Goal: Task Accomplishment & Management: Complete application form

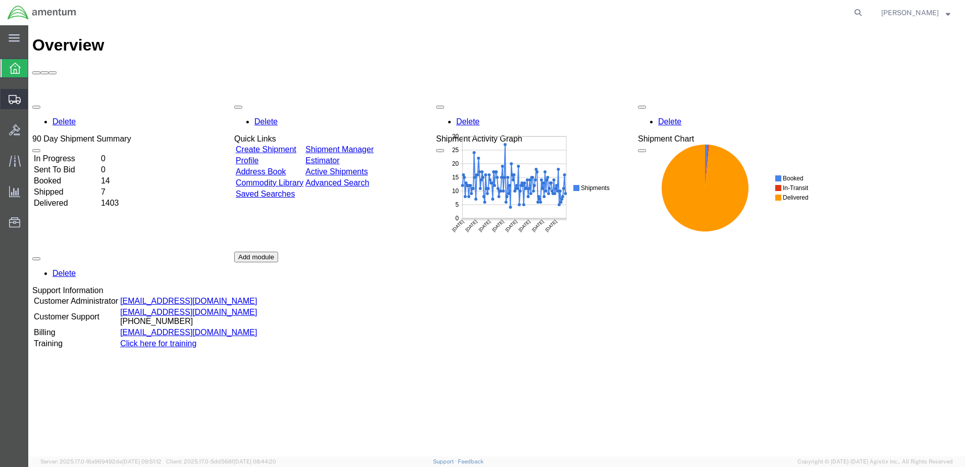
click at [0, 0] on span "Create Shipment" at bounding box center [0, 0] width 0 height 0
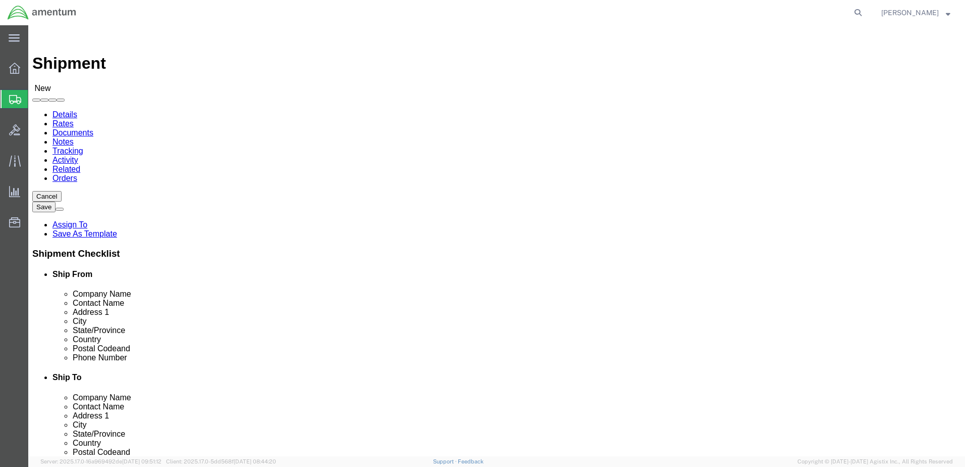
select select
select select "49949"
select select "AZ"
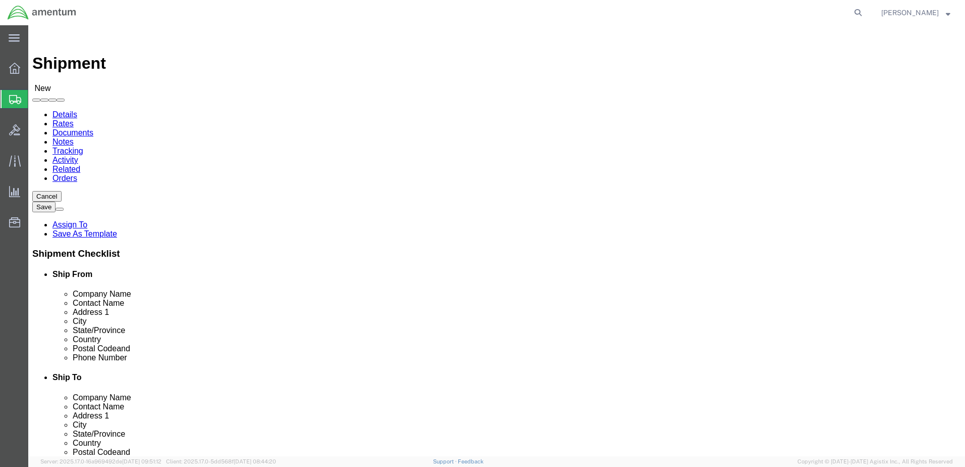
drag, startPoint x: 189, startPoint y: 208, endPoint x: 61, endPoint y: 229, distance: 130.1
click div "Contact Name"
type input "[PERSON_NAME]"
drag, startPoint x: 238, startPoint y: 361, endPoint x: 129, endPoint y: 354, distance: 109.8
click div "Location CBP_Tucson, AZ_WTU My Profile Location 1002-4122-6 1006-5256-0 1026-89…"
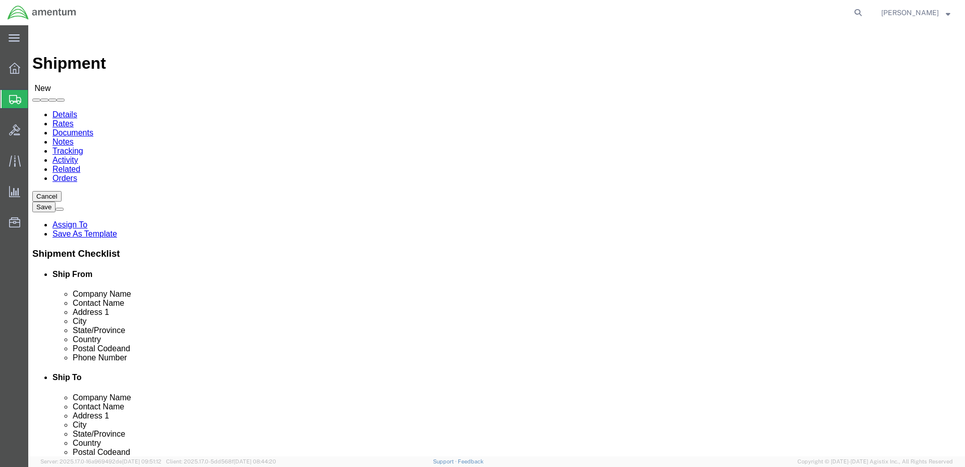
type input "timothy.l.baca@cbp.dhs.gov"
click input "text"
type input "[PERSON_NAME][EMAIL_ADDRESS][PERSON_NAME][DOMAIN_NAME]"
select select "49946"
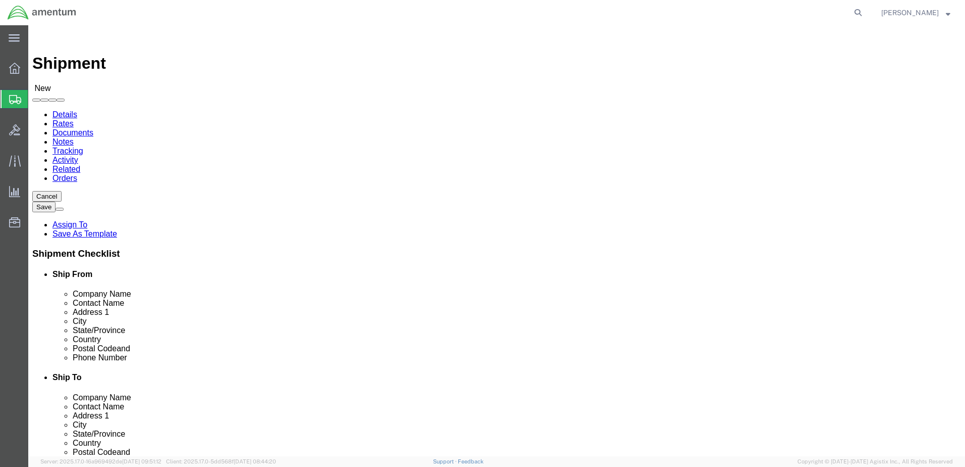
select select "CA"
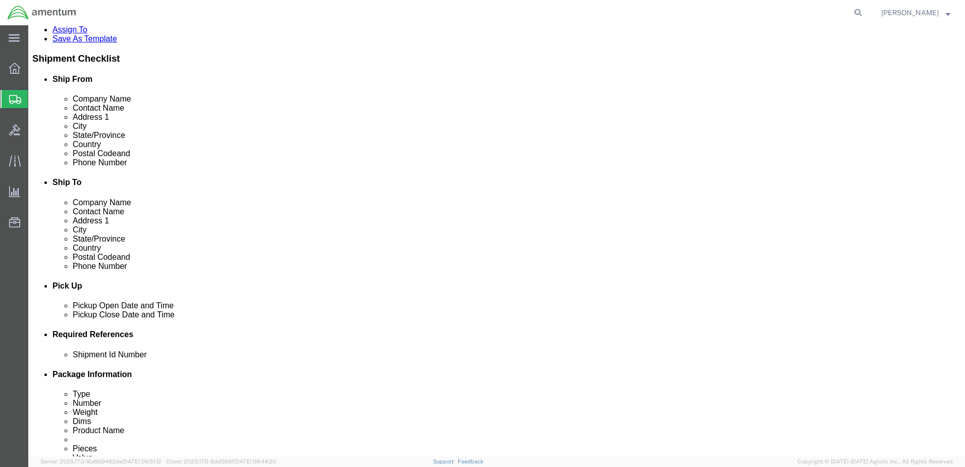
scroll to position [202, 0]
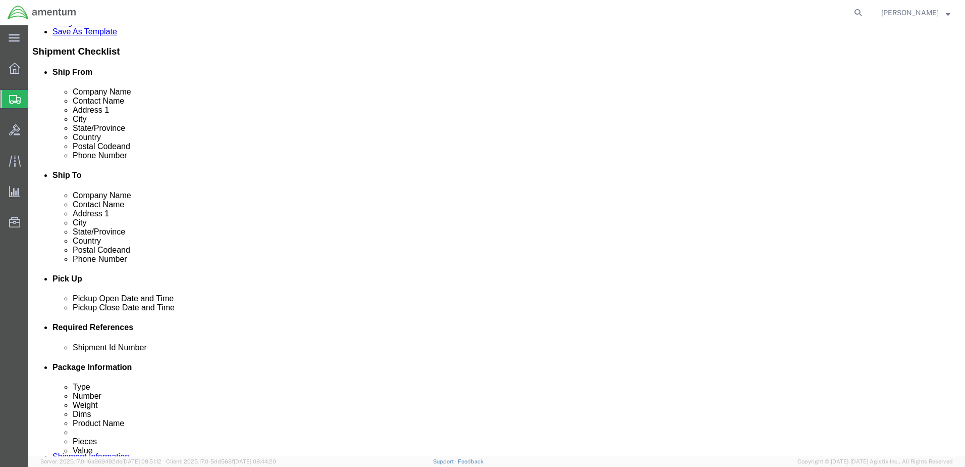
click div "[DATE] 10:00 AM"
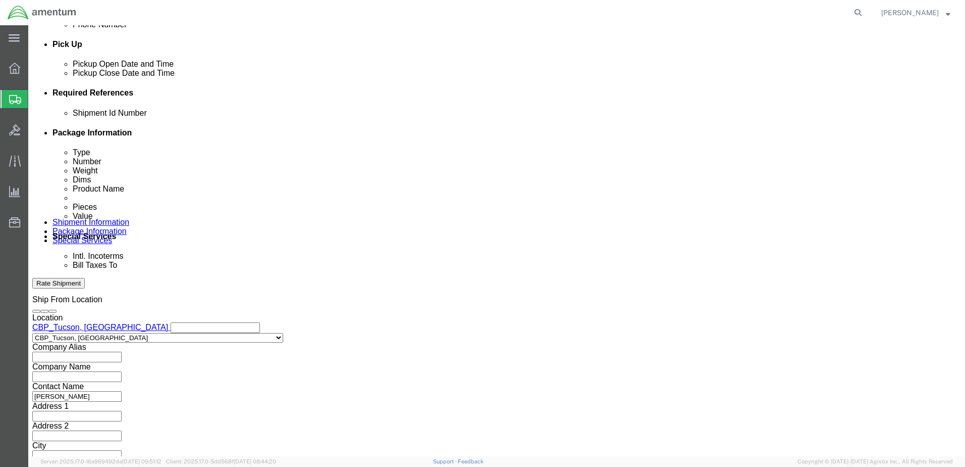
click input "3:00 AM"
type input "3:00 PM"
click button "Apply"
click button "Add reference"
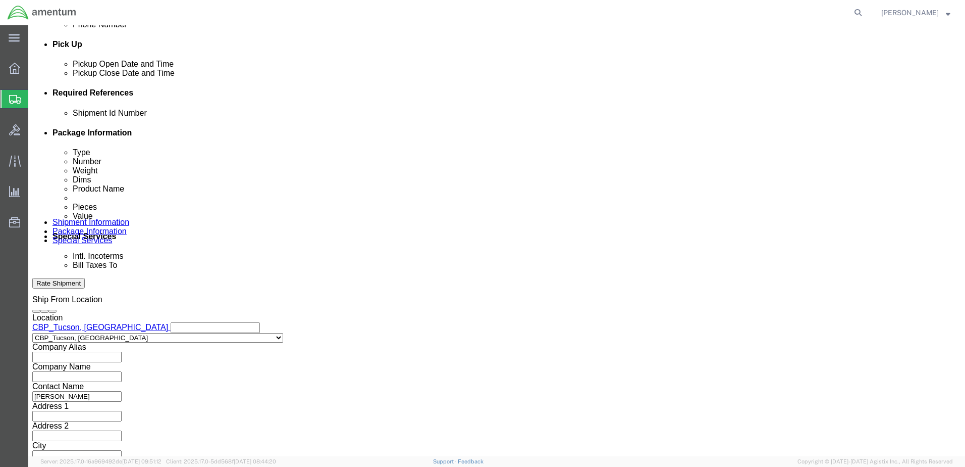
click button "Add reference"
click div "Select Account Type Activity ID Airline Appointment Number ASN Batch Request # …"
click input "text"
type input "6118.03.03.2219.000.WTU.0000"
click input "text"
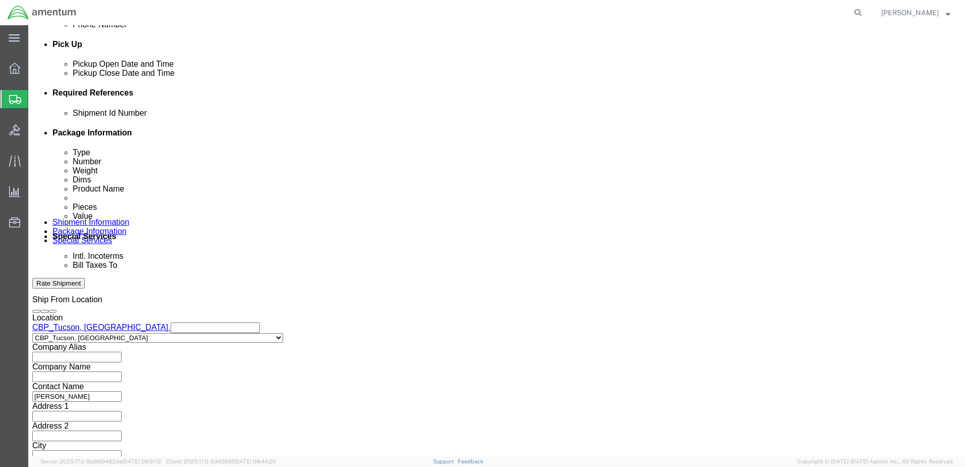
type input "TODD WARD"
click select "Select Account Type Activity ID Airline Appointment Number ASN Batch Request # …"
select select "CUSTREF"
click select "Select Account Type Activity ID Airline Appointment Number ASN Batch Request # …"
click input "text"
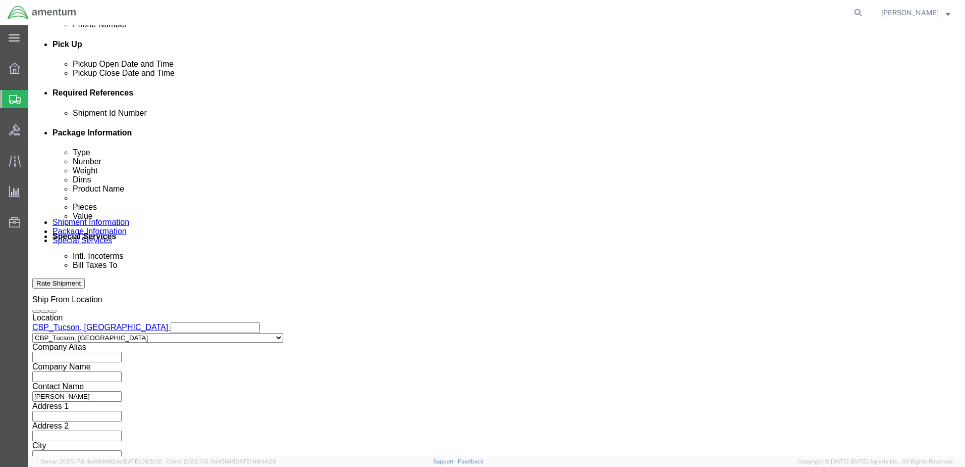
type input "AVIONICS"
click select "Select Account Type Activity ID Airline Appointment Number ASN Batch Request # …"
select select "DEPT"
click select "Select Account Type Activity ID Airline Appointment Number ASN Batch Request # …"
click input "text"
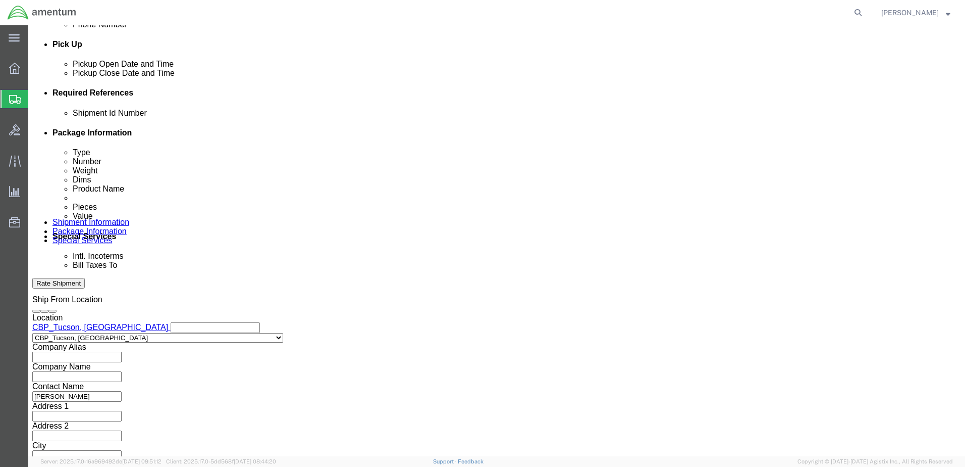
type input "CBP"
click button "Continue"
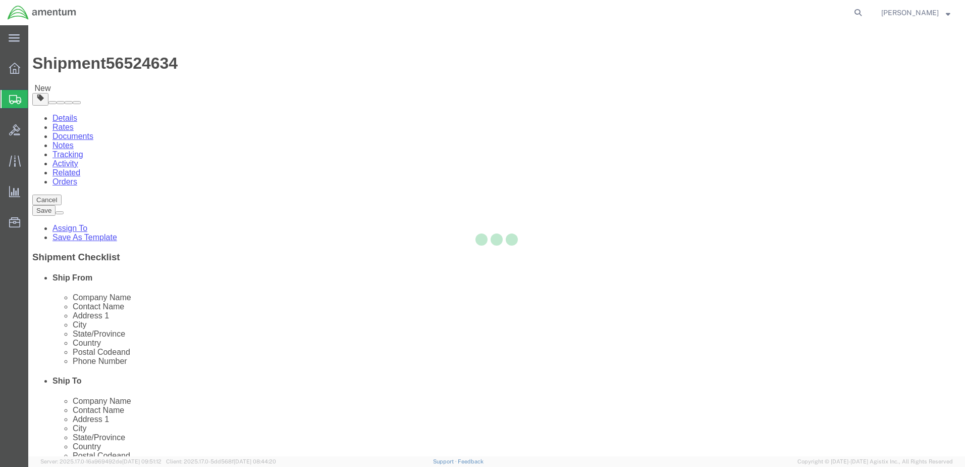
select select "CBOX"
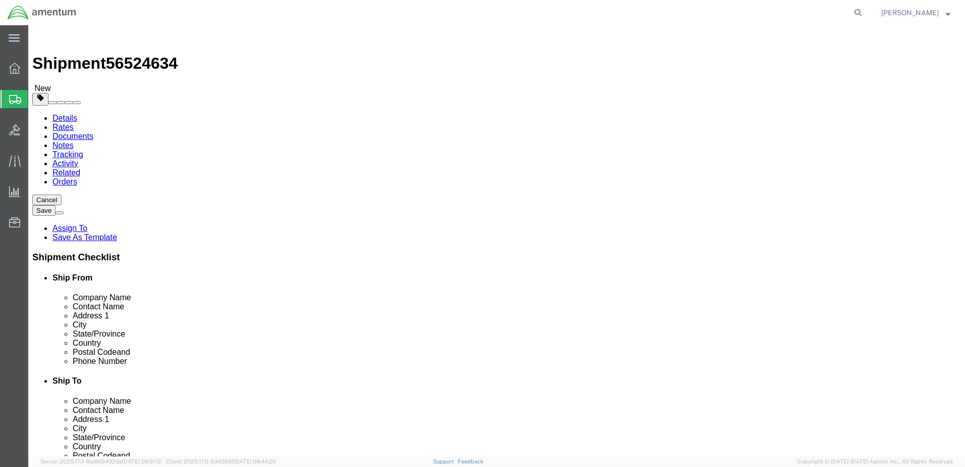
click input "text"
type input "10"
type input "8"
type input "6"
type input "1"
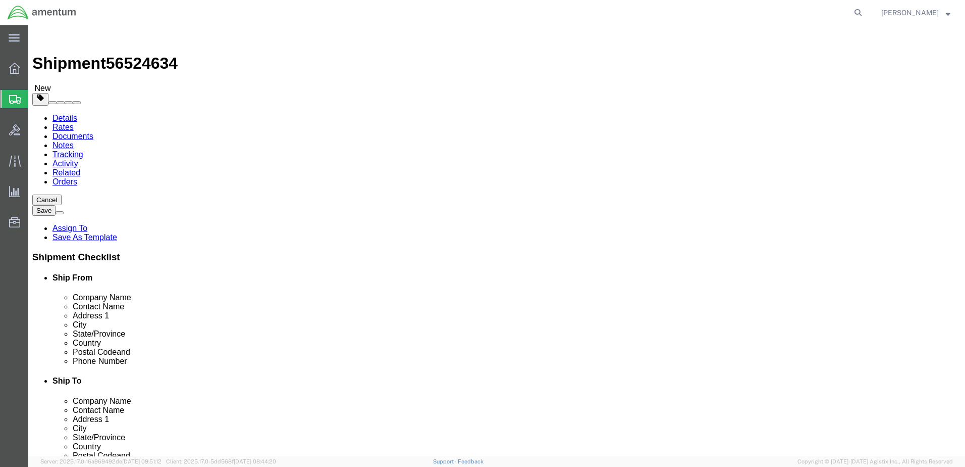
click link "Add Content"
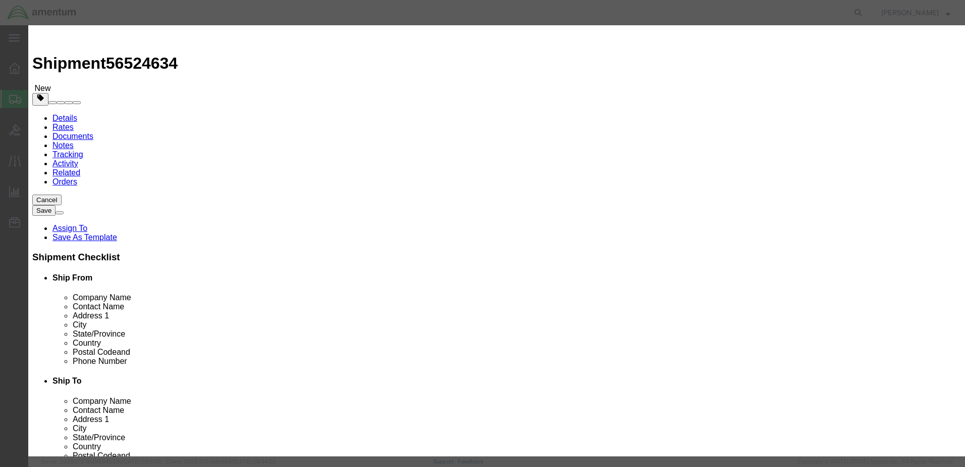
click input "text"
type input "ACFT PART"
select select "US"
drag, startPoint x: 298, startPoint y: 96, endPoint x: 291, endPoint y: 96, distance: 7.6
drag, startPoint x: 299, startPoint y: 96, endPoint x: 287, endPoint y: 103, distance: 13.3
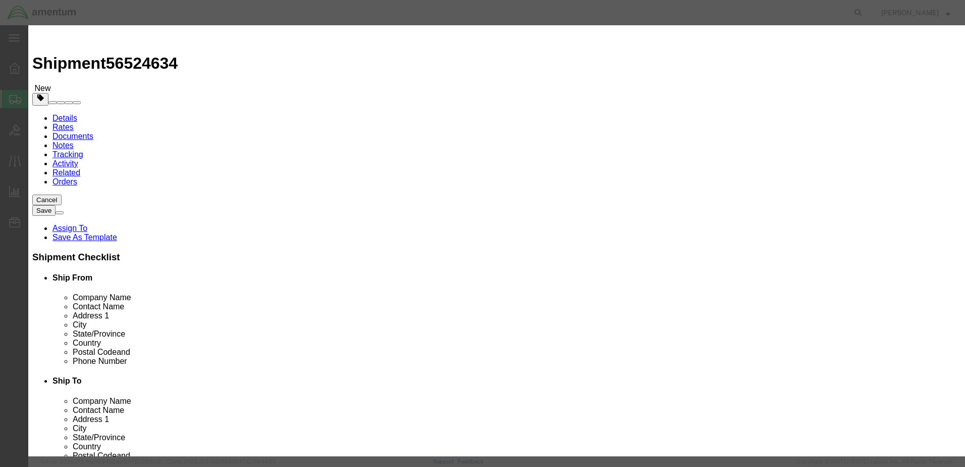
click div "Pieces 0 Select Bag Barrels 100Board Feet Bottle Box Blister Pack Carats Can Ca…"
type input "1"
click input "text"
type input "25.00"
click select "Select 50 55 60 65 70 85 92.5 100 125 175 250 300 400"
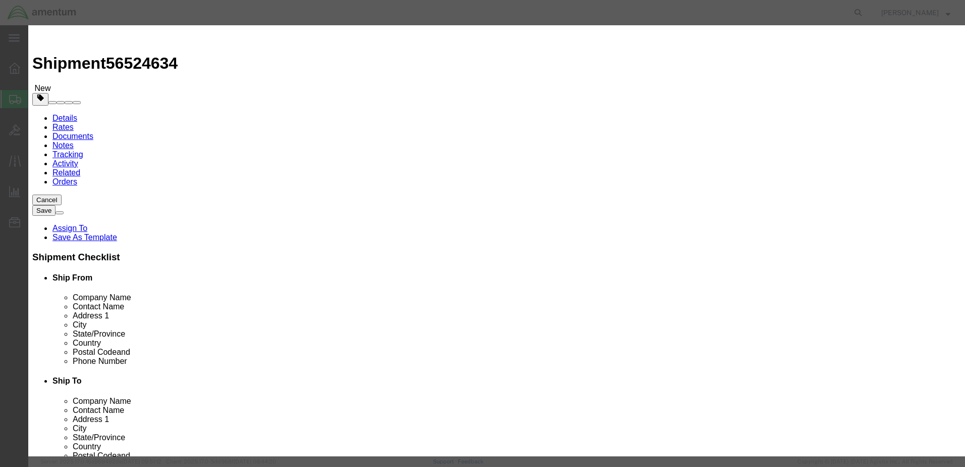
select select "250"
click select "Select 50 55 60 65 70 85 92.5 100 125 175 250 300 400"
click textarea
type textarea "A"
type textarea "ATTN: TODD WARD, AVIONICS"
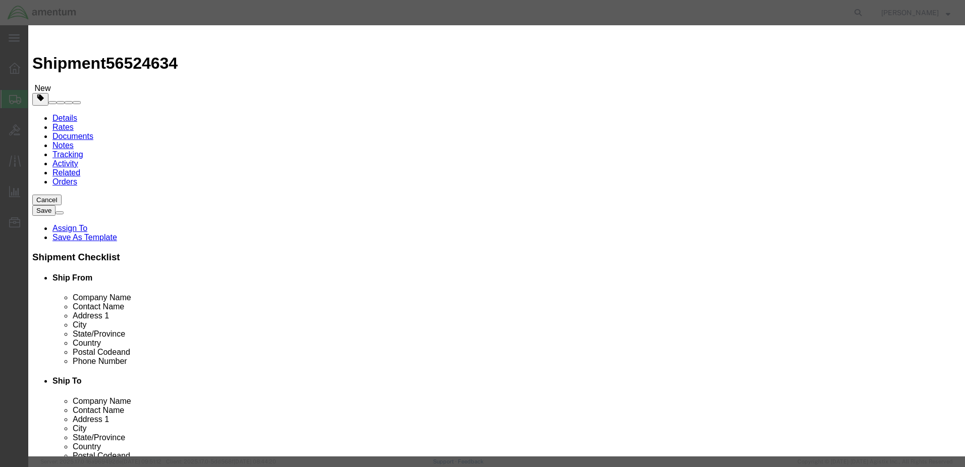
click button "Save & Close"
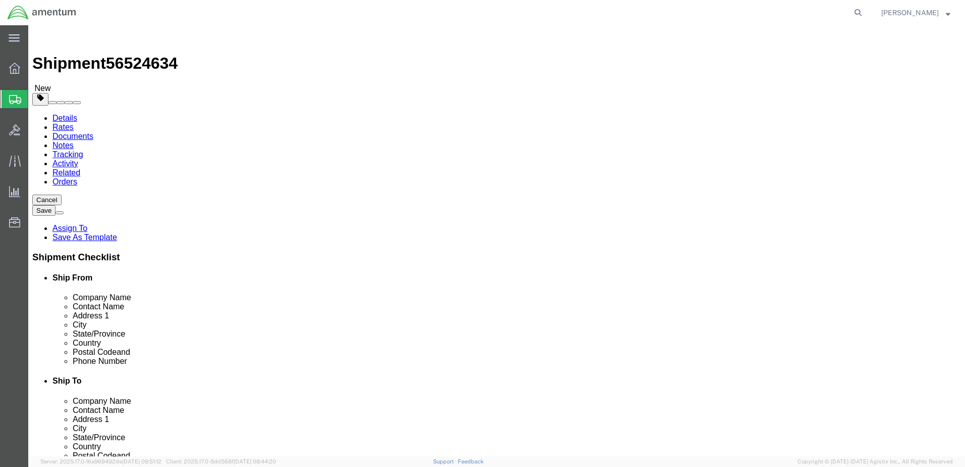
click button "Continue"
click button "Rate Shipment"
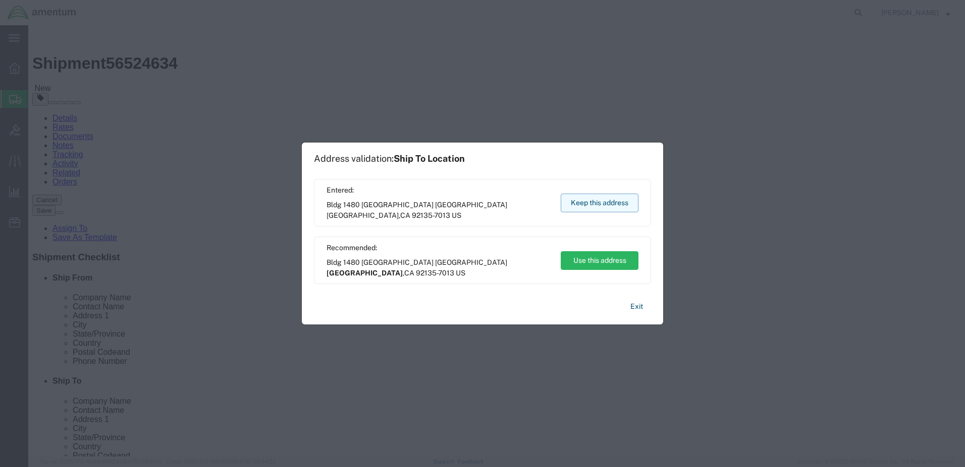
click at [585, 208] on button "Keep this address" at bounding box center [600, 202] width 78 height 19
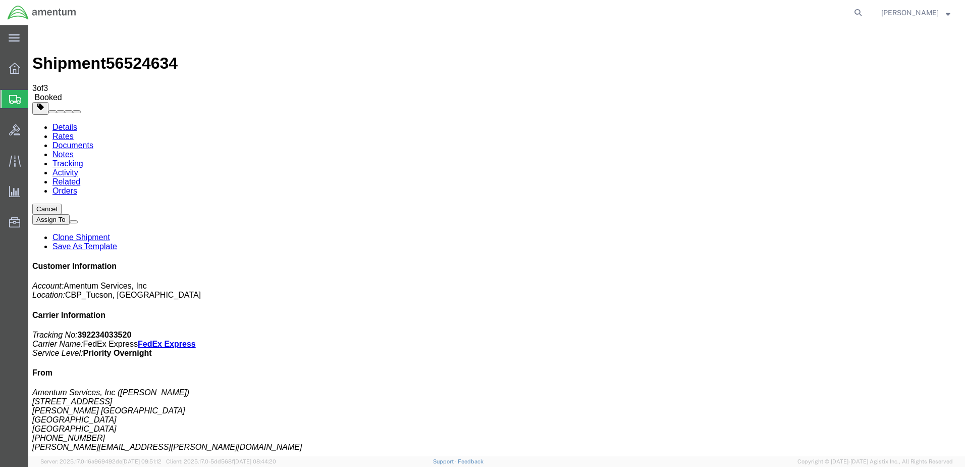
click at [915, 11] on span "[PERSON_NAME]" at bounding box center [911, 12] width 58 height 11
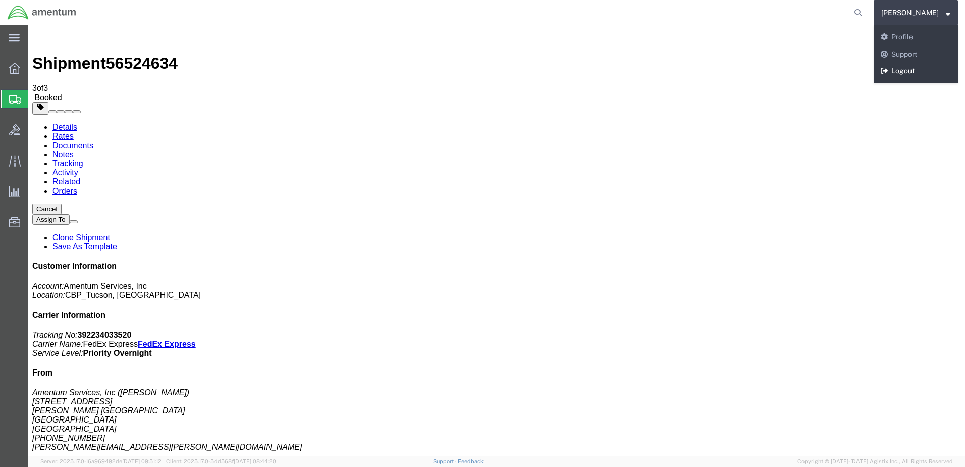
drag, startPoint x: 914, startPoint y: 68, endPoint x: 886, endPoint y: 43, distance: 37.9
click at [914, 68] on link "Logout" at bounding box center [916, 71] width 84 height 17
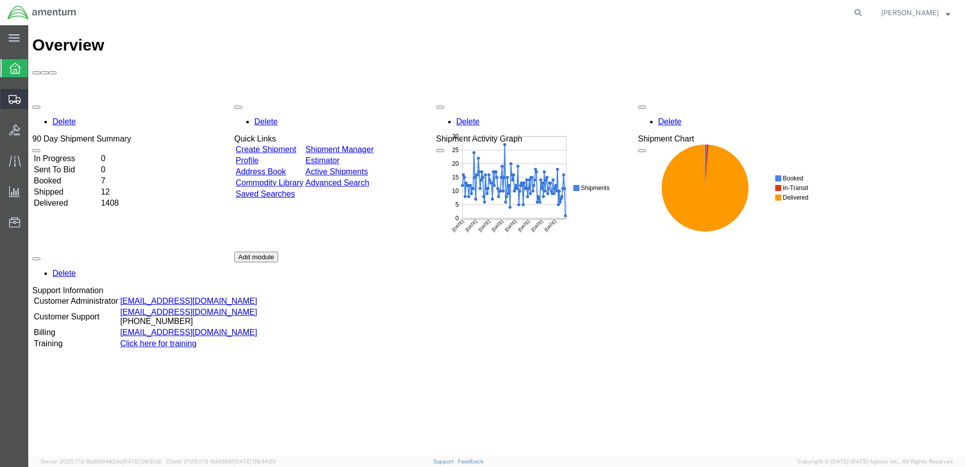
click at [0, 0] on span "Create Shipment" at bounding box center [0, 0] width 0 height 0
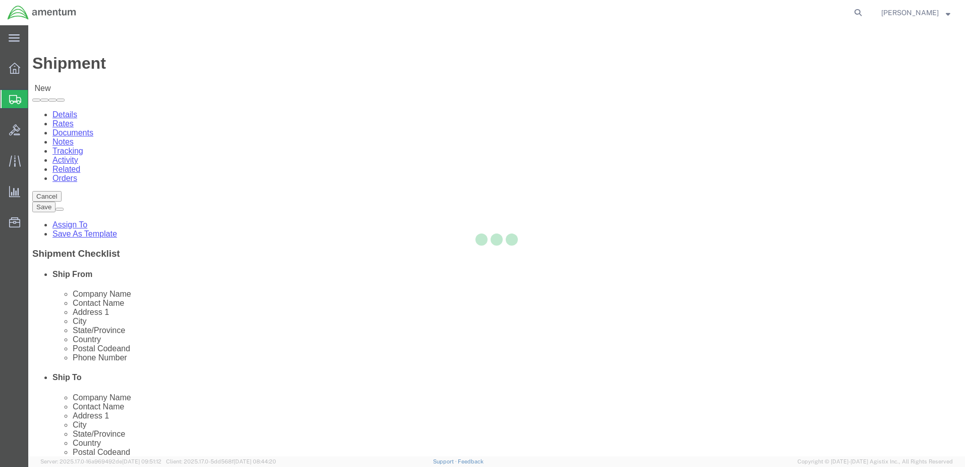
select select
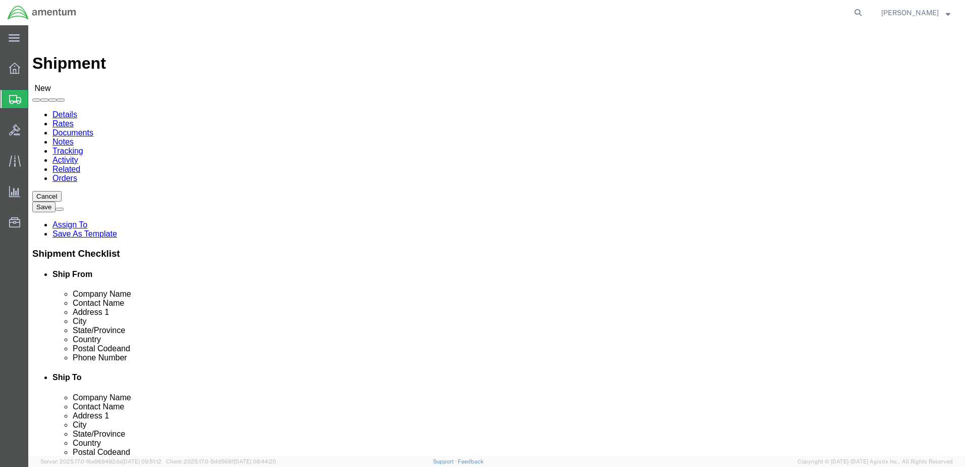
click at [0, 0] on span "Create from Template" at bounding box center [0, 0] width 0 height 0
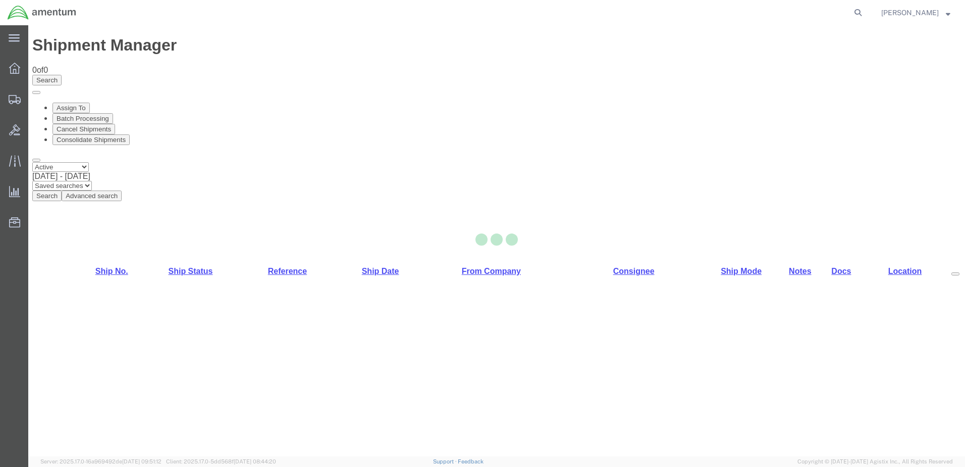
select select "49949"
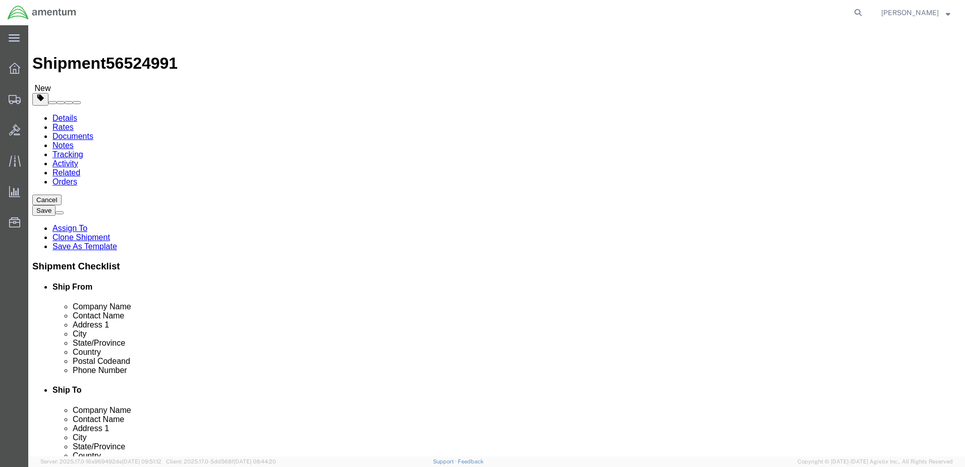
drag, startPoint x: 275, startPoint y: 361, endPoint x: 153, endPoint y: 369, distance: 122.4
click div "Location [GEOGRAPHIC_DATA], [GEOGRAPHIC_DATA] Select My Profile Location [PHONE…"
type input "[PERSON_NAME][EMAIL_ADDRESS][PERSON_NAME][DOMAIN_NAME]"
click input "[PHONE_NUMBER]"
type input "[PHONE_NUMBER]"
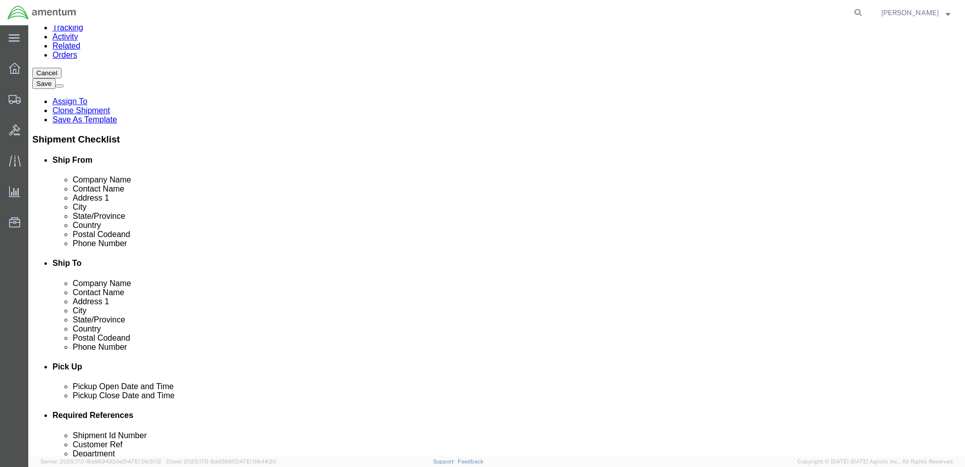
scroll to position [151, 0]
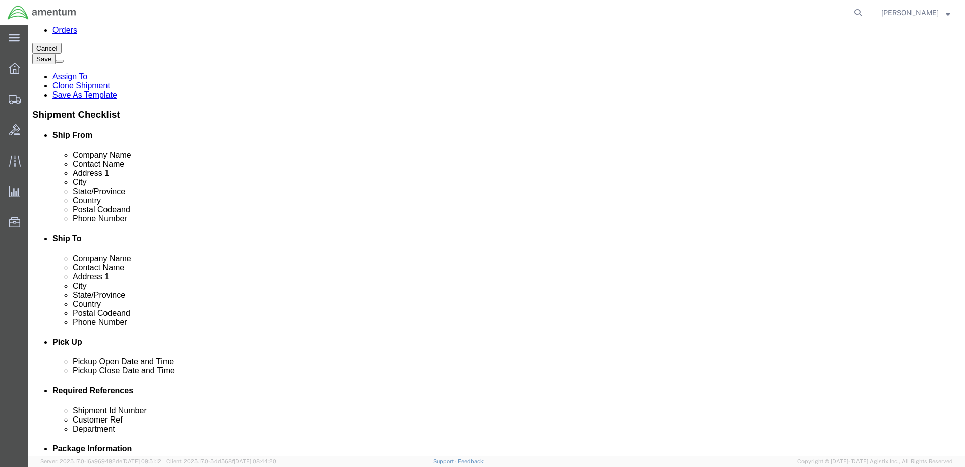
click div "[DATE] 10:36 AM"
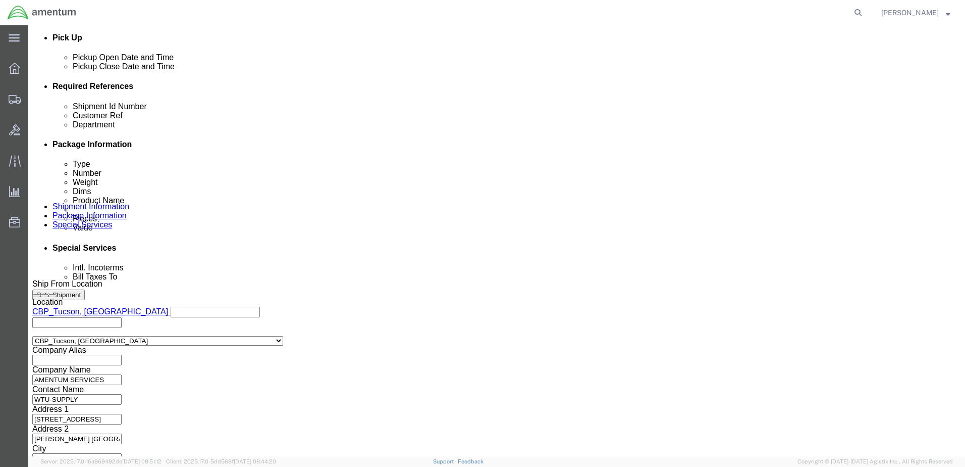
type input "3:00 PM"
click button "Apply"
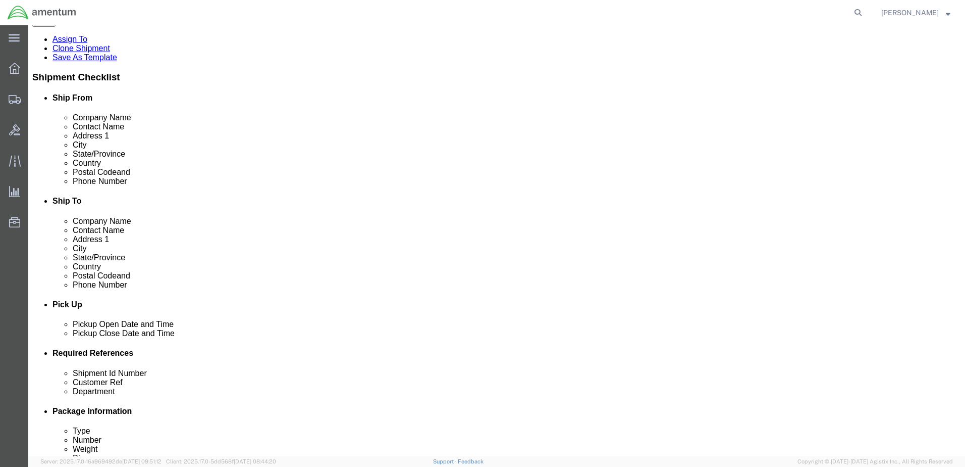
scroll to position [253, 0]
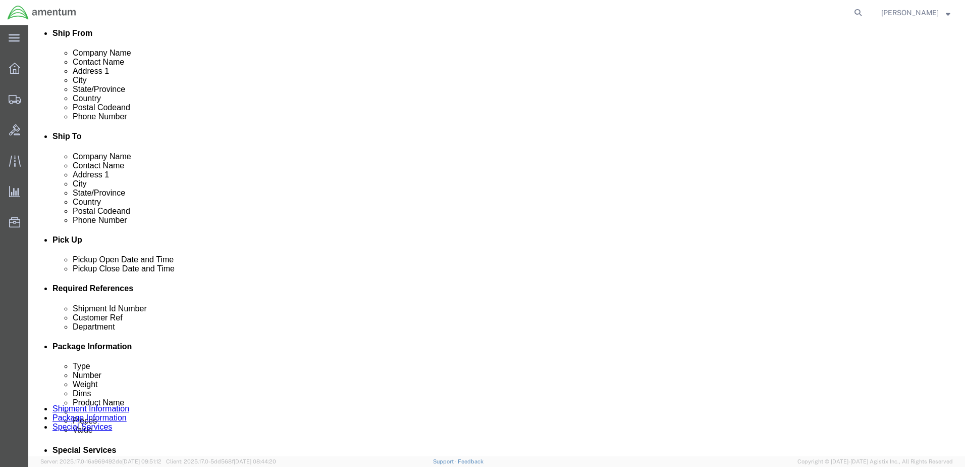
click icon
click div
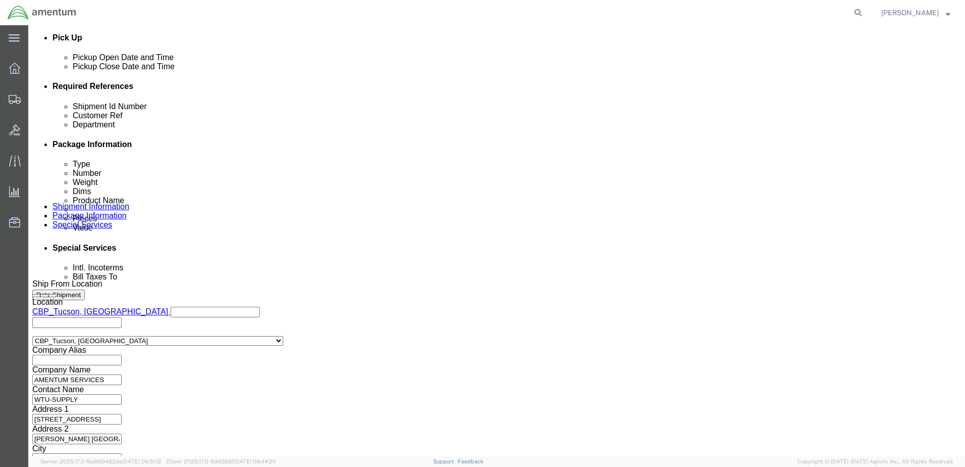
click button "Apply"
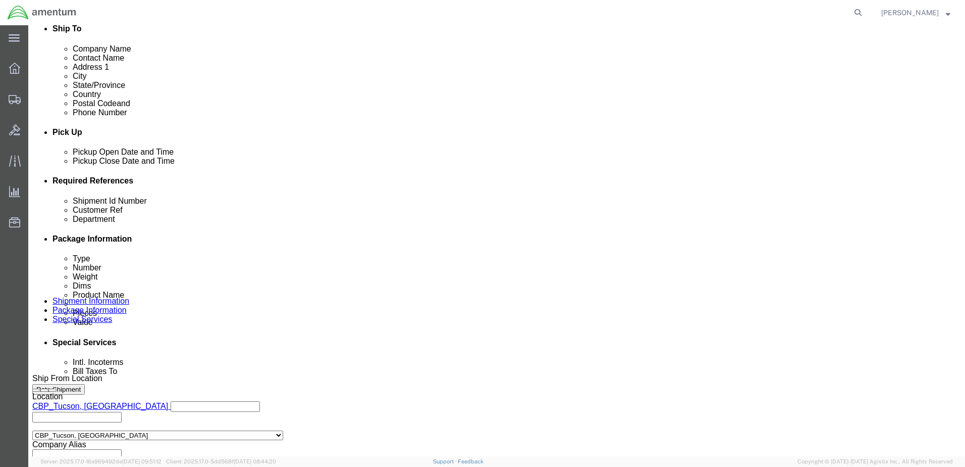
scroll to position [405, 0]
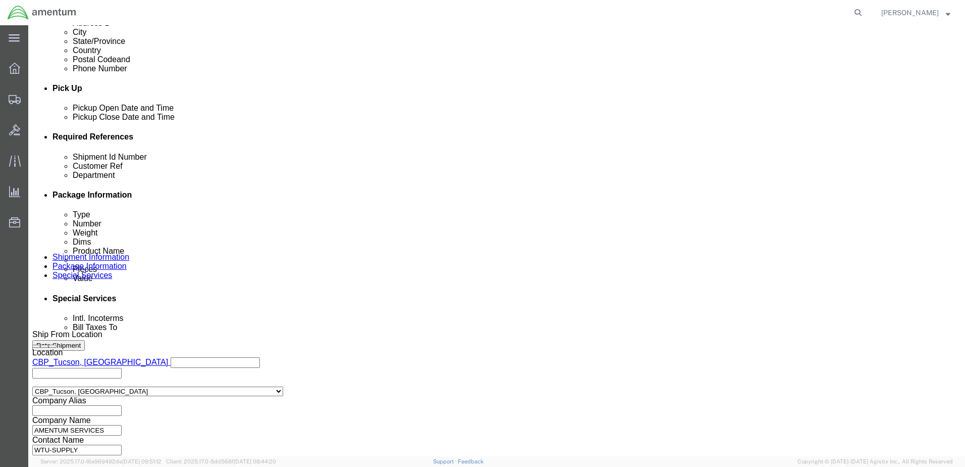
drag, startPoint x: 185, startPoint y: 218, endPoint x: 126, endPoint y: 219, distance: 59.1
click div "Shipment Id Number you decide"
type input "DOC 7094F852300001"
drag, startPoint x: 378, startPoint y: 214, endPoint x: 370, endPoint y: 223, distance: 11.8
click input "text"
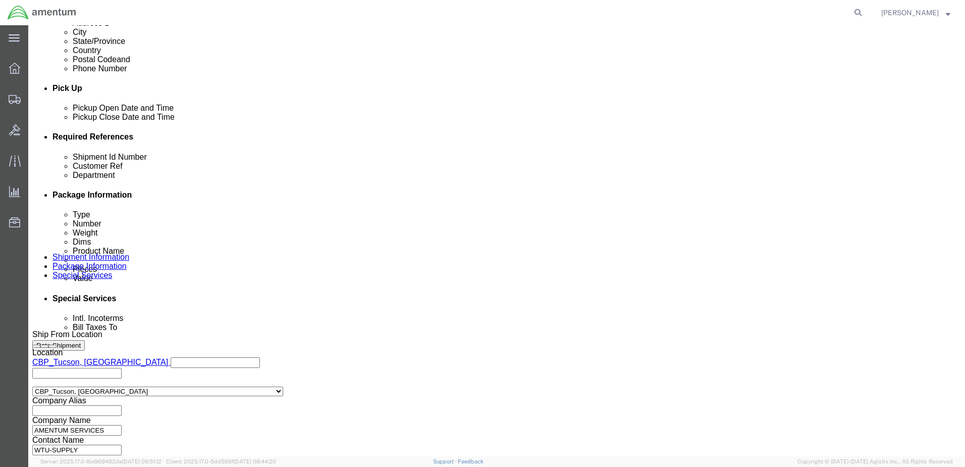
type input "SN: GE-E-914550"
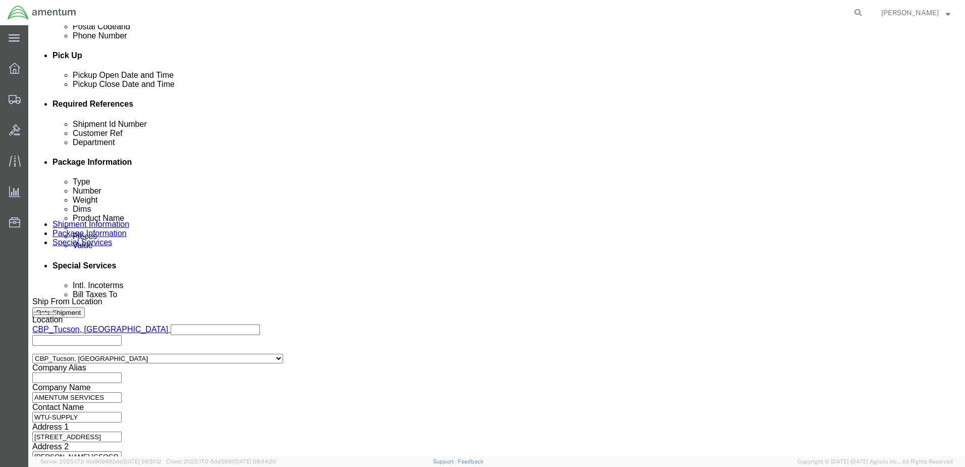
scroll to position [455, 0]
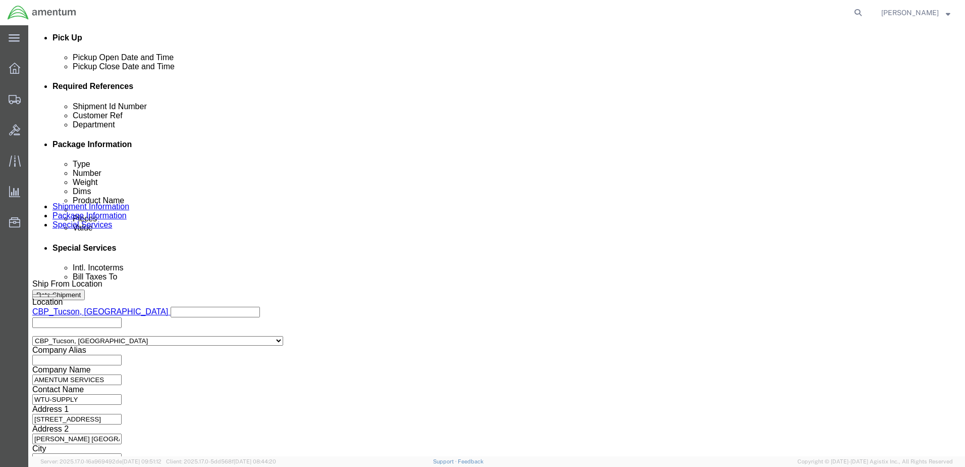
click button "Continue"
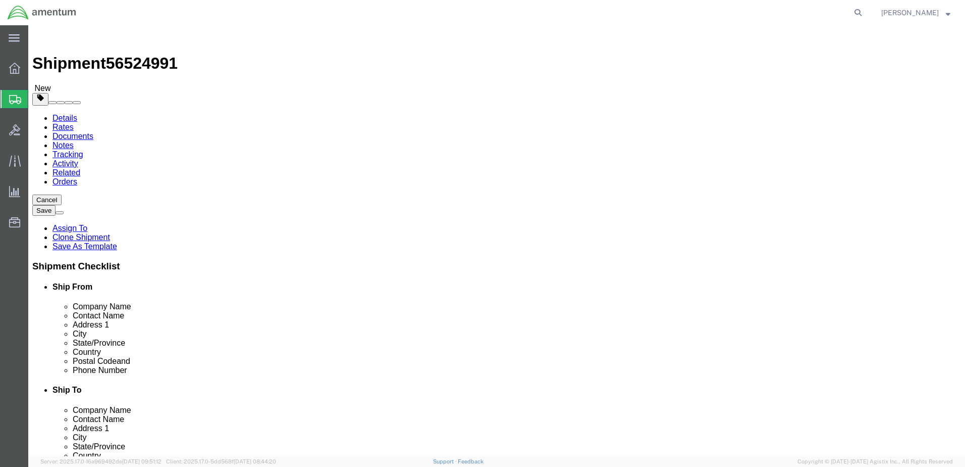
click select "Select BCK Boxes Bale(s) Basket(s) Bolt(s) Bottle(s) Buckets Bulk Bundle(s) Can…"
drag, startPoint x: 168, startPoint y: 214, endPoint x: 130, endPoint y: 209, distance: 38.8
click div "Length 12.00 x Width 12.00 x Height 12.00 Select cm ft in"
type input "65"
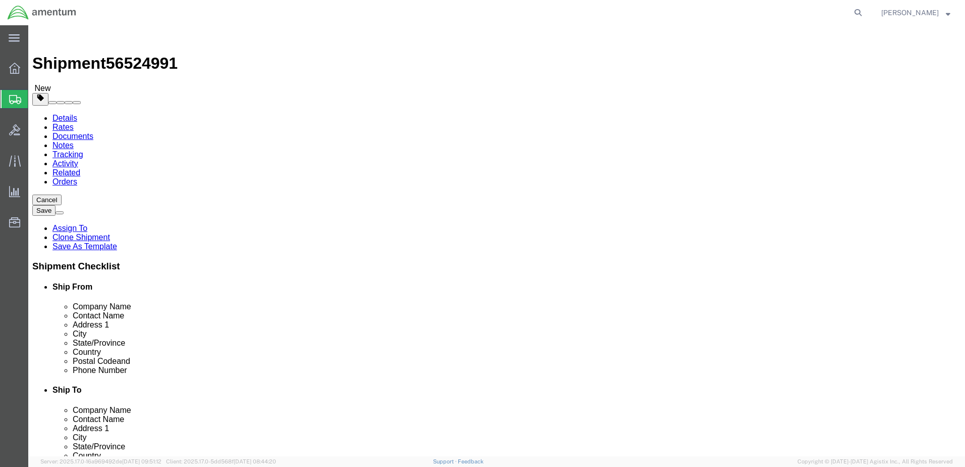
type input "41"
type input "42"
click input "10.00"
type input "1"
type input "785"
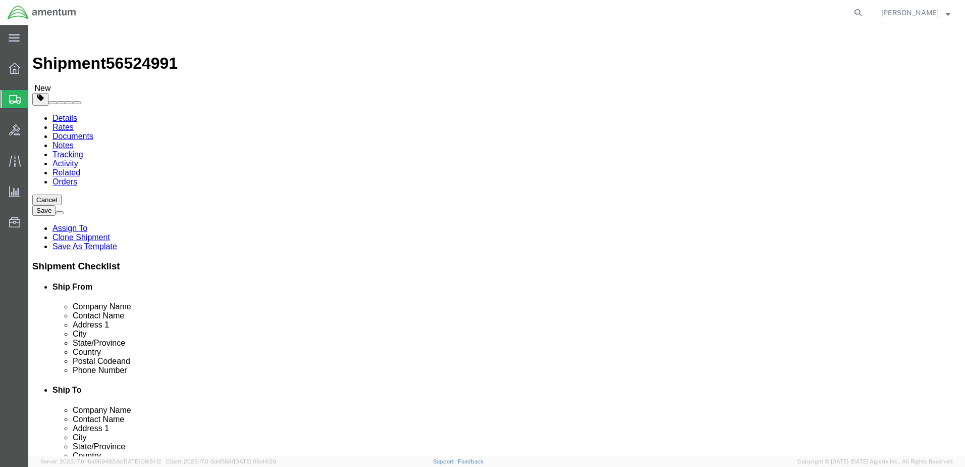
click dd "200.00 USD"
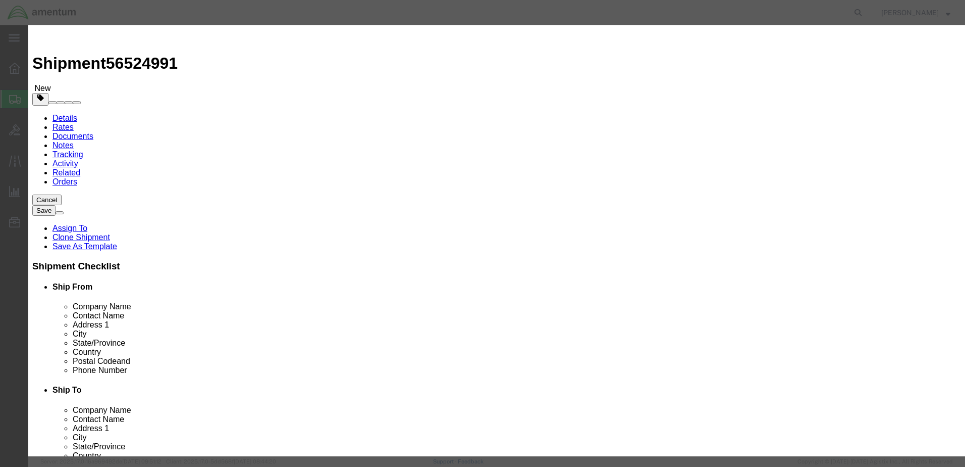
drag, startPoint x: 367, startPoint y: 75, endPoint x: 278, endPoint y: 72, distance: 88.9
click div "Product Name aircraft part - widget"
type input "ACFT PART"
select select "US"
drag, startPoint x: 328, startPoint y: 117, endPoint x: 285, endPoint y: 117, distance: 42.9
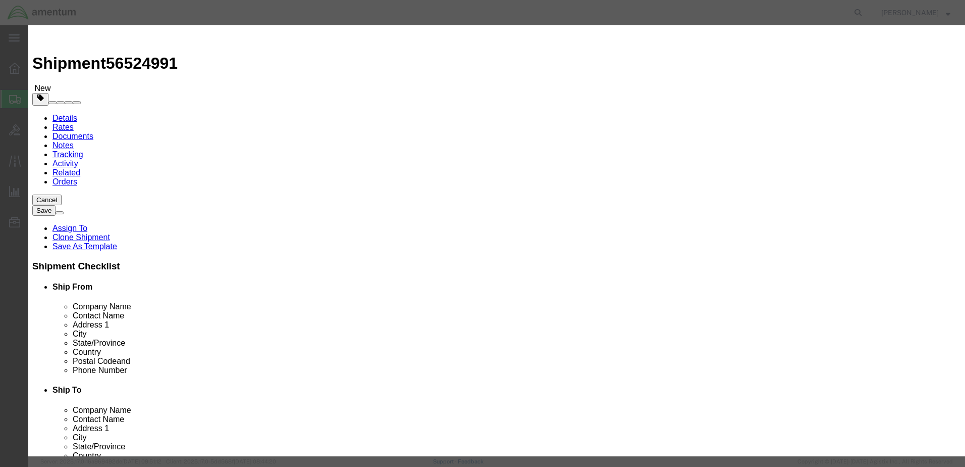
drag, startPoint x: 313, startPoint y: 117, endPoint x: 275, endPoint y: 120, distance: 38.0
click div "Total Value 200.00 Select ADP AED AFN ALL AMD AOA ARS ATS AUD AWG AZN BAM BBD B…"
type input "20000.00"
select select "USD"
drag, startPoint x: 453, startPoint y: 133, endPoint x: 443, endPoint y: 136, distance: 10.1
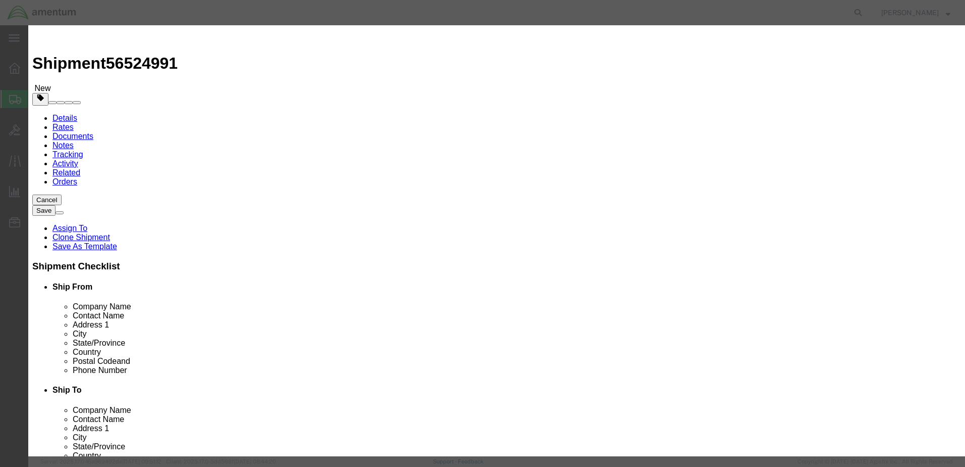
click select "Select 50 55 60 65 70 85 92.5 100 125 175 250 300 400"
select select "85"
click select "Select 50 55 60 65 70 85 92.5 100 125 175 250 300 400"
click textarea
type textarea "NRFI COLD SECTION,6071T25G01, SN: GE-C-914550, DOC 7094F8 52300002"
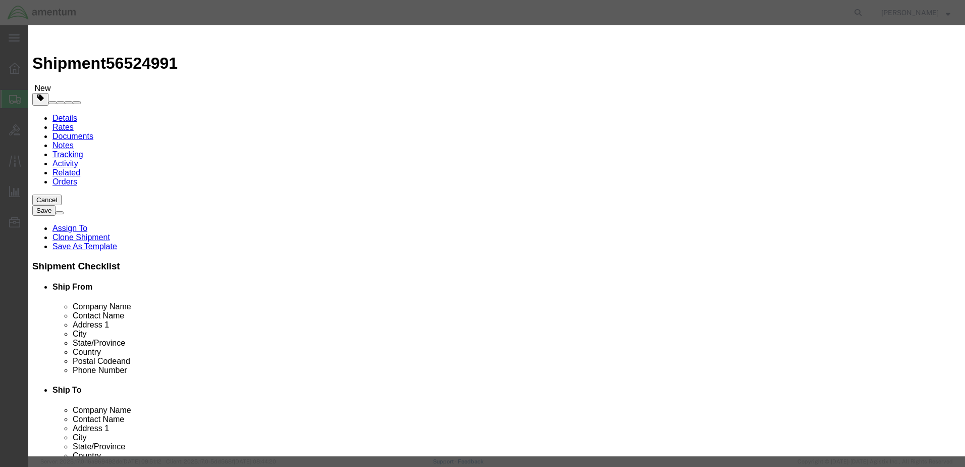
drag, startPoint x: 417, startPoint y: 323, endPoint x: 411, endPoint y: 325, distance: 5.9
click div "Commodity library Product Name ACFT PART Pieces 1.00 Select Bag Barrels 100Boar…"
click button "Save & Close"
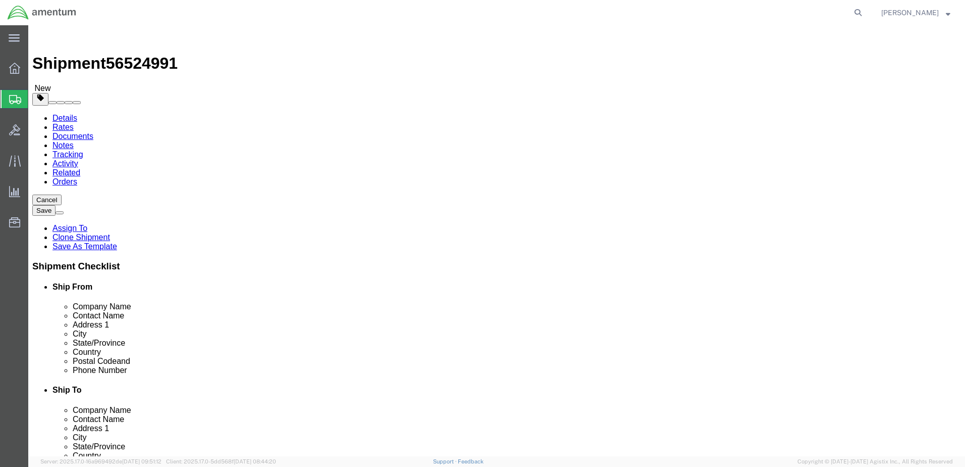
click button "Rate Shipment"
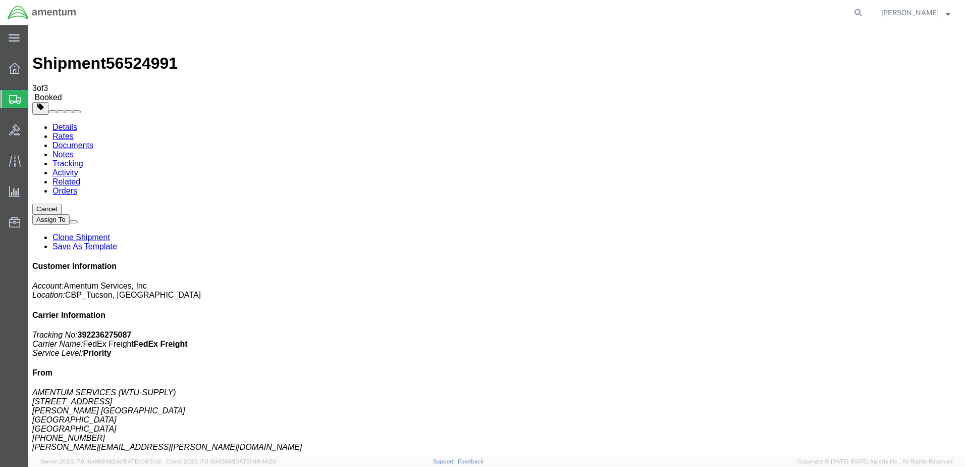
click at [110, 233] on link "Clone Shipment" at bounding box center [82, 237] width 58 height 9
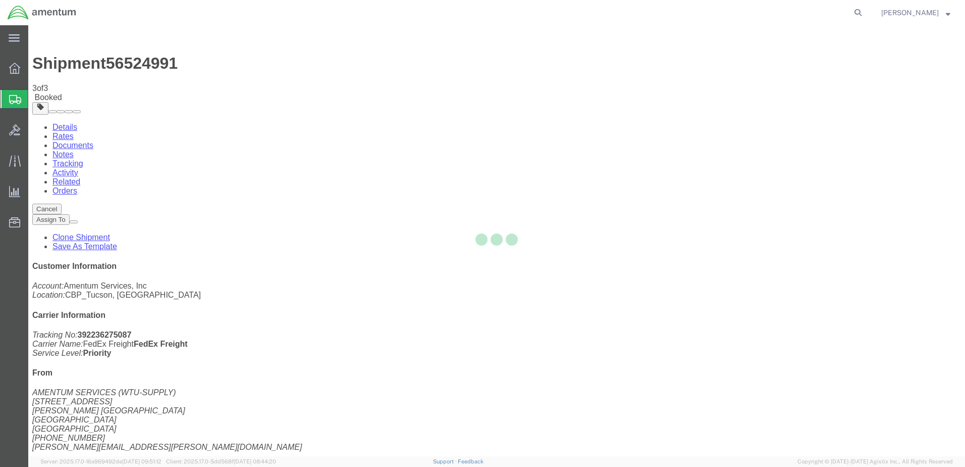
select select "49949"
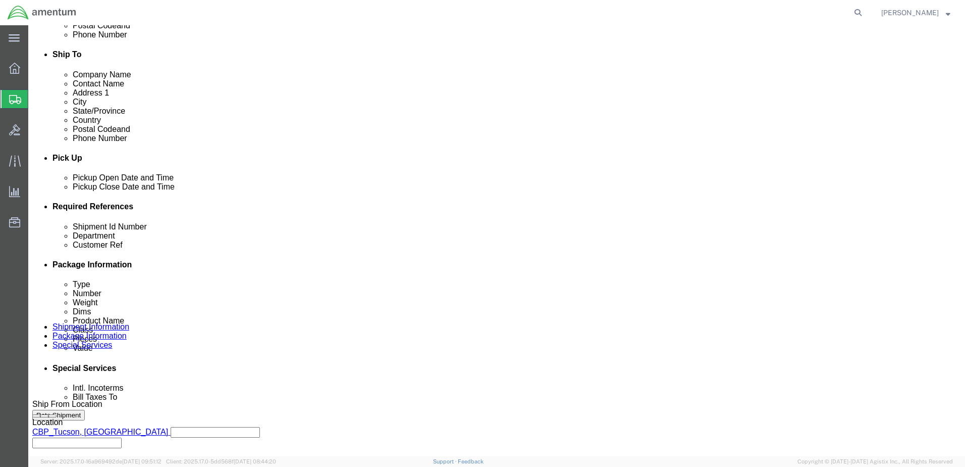
scroll to position [353, 0]
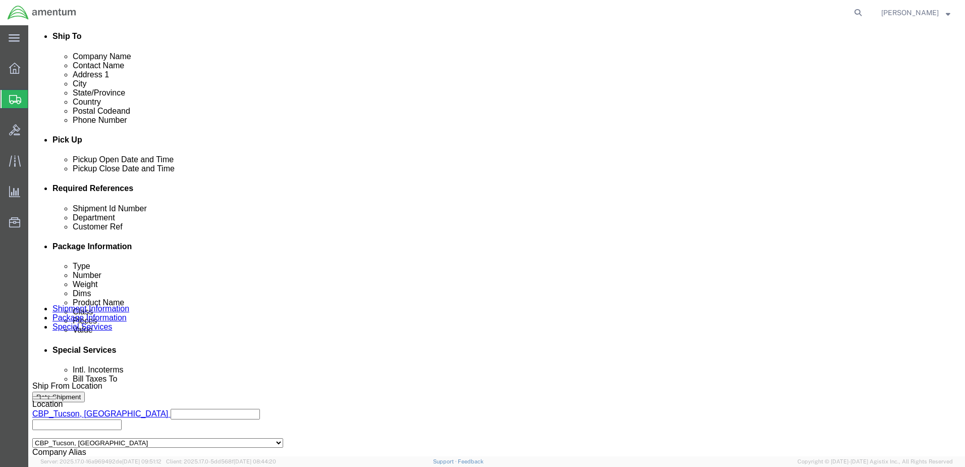
click input "SN: GE-E-914550"
type input "SN: GE-E-914581"
drag, startPoint x: 213, startPoint y: 269, endPoint x: 200, endPoint y: 288, distance: 22.7
click input "DOC 7094F852300001"
type input "DOC 7094F852300002"
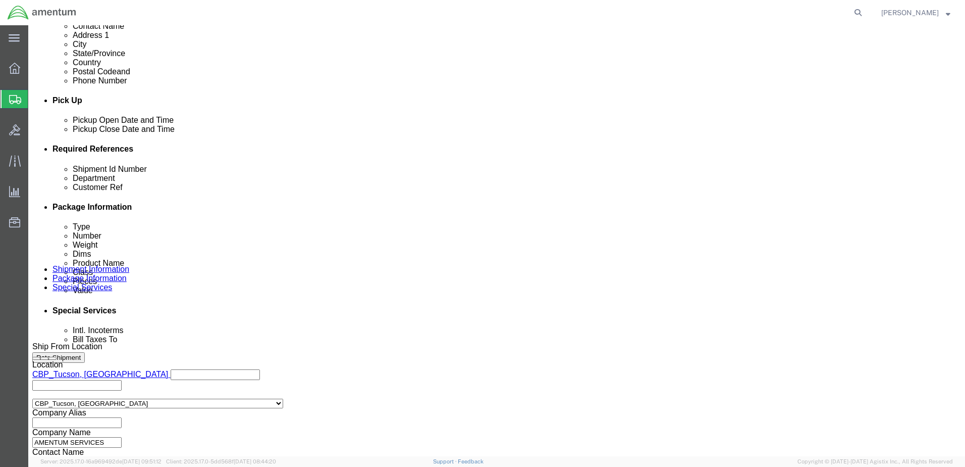
scroll to position [455, 0]
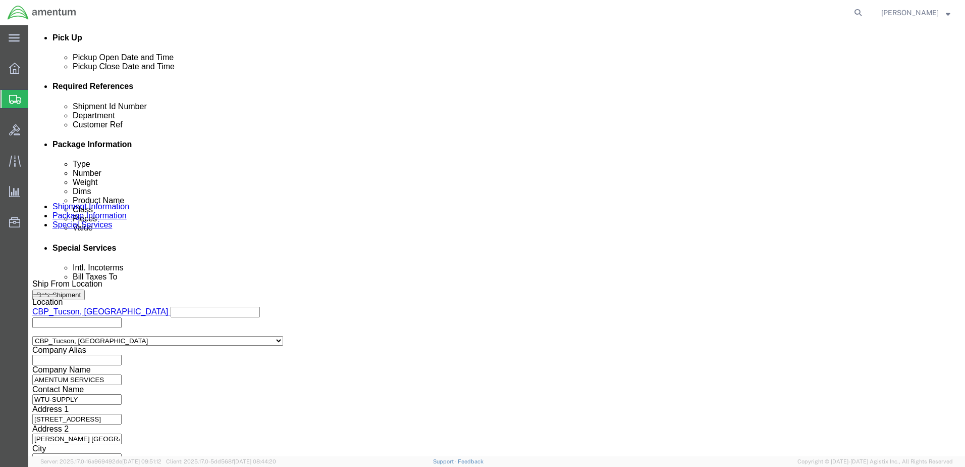
click button "Continue"
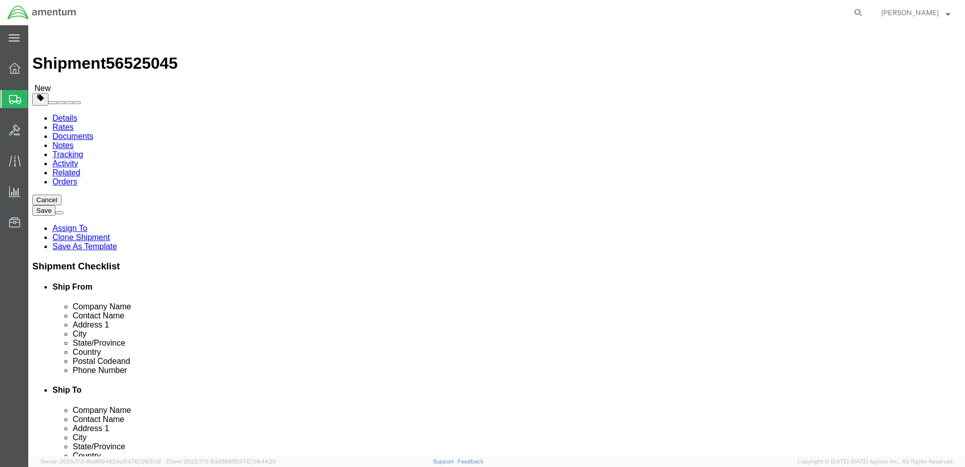
click dd "1.00 Each"
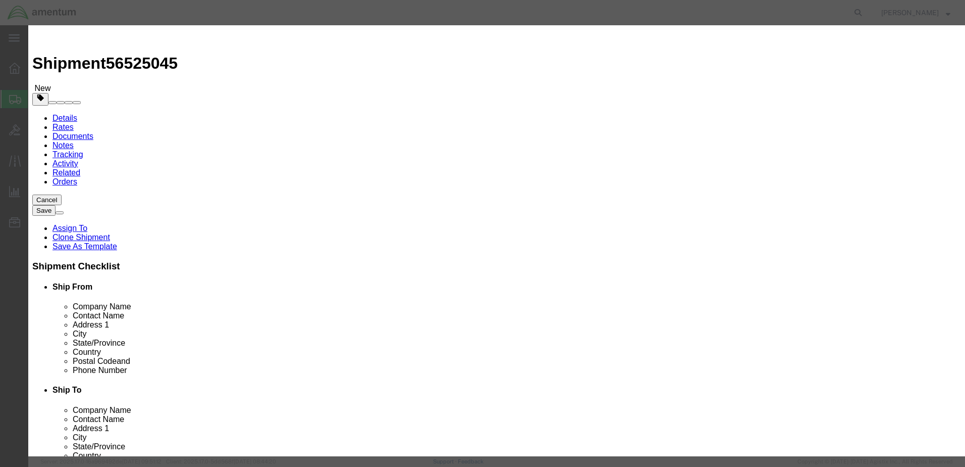
click textarea "NRFI COLD SECTION,6071T25G01, SN: GE-C-914550, DOC 7094F8 52300002"
type textarea "NRFI COLD SECTION,6071T25G01, SN: GE-C-914581, DOC 7094F8 52300002"
click button "Save & Close"
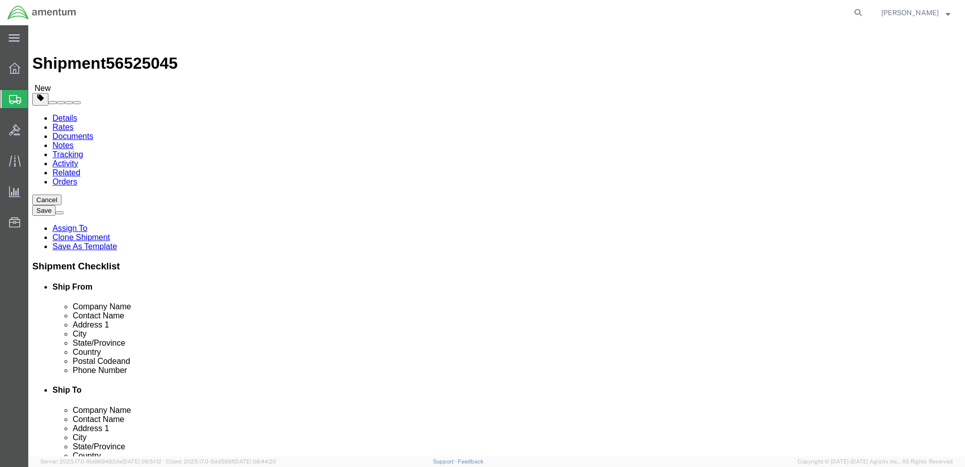
click button "Continue"
click button "Rate Shipment"
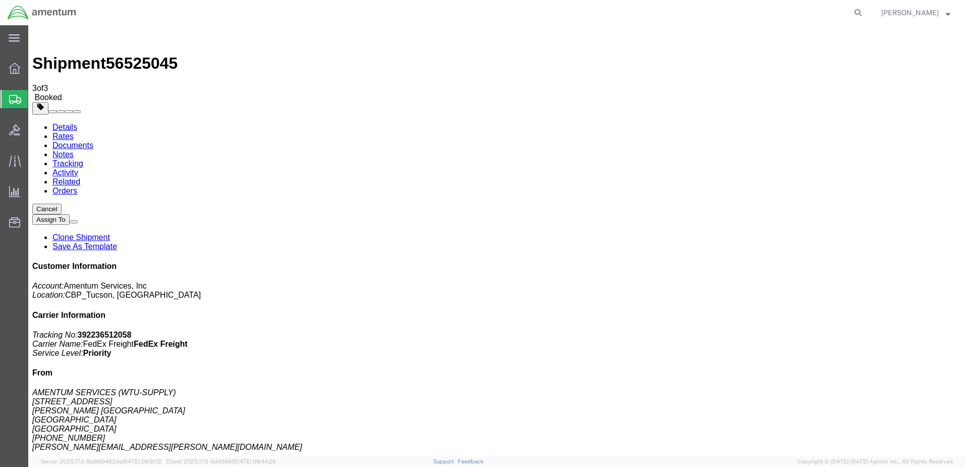
drag, startPoint x: 421, startPoint y: 161, endPoint x: 467, endPoint y: 190, distance: 54.5
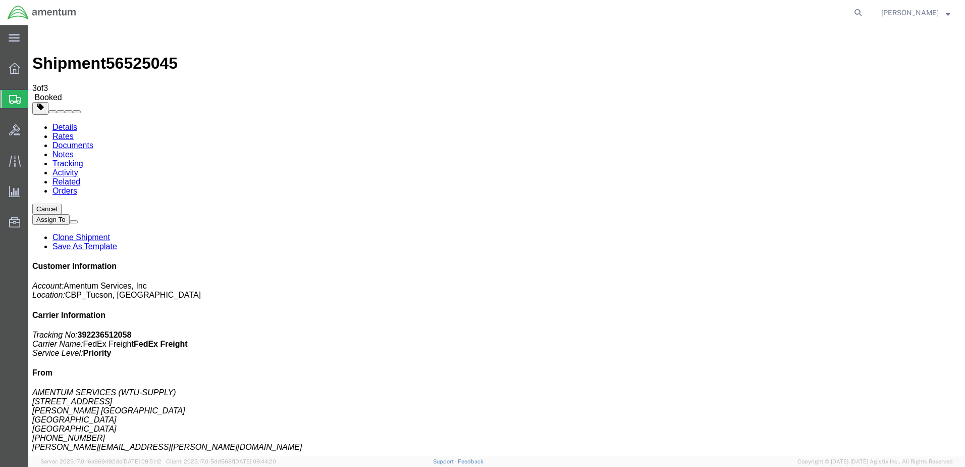
checkbox input "false"
click at [915, 14] on span "[PERSON_NAME]" at bounding box center [911, 12] width 58 height 11
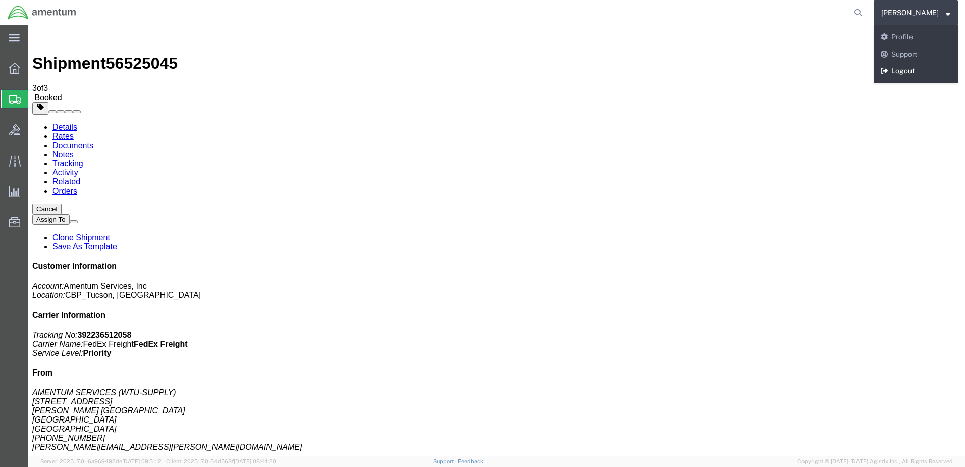
click at [914, 70] on link "Logout" at bounding box center [916, 71] width 84 height 17
